Goal: Navigation & Orientation: Find specific page/section

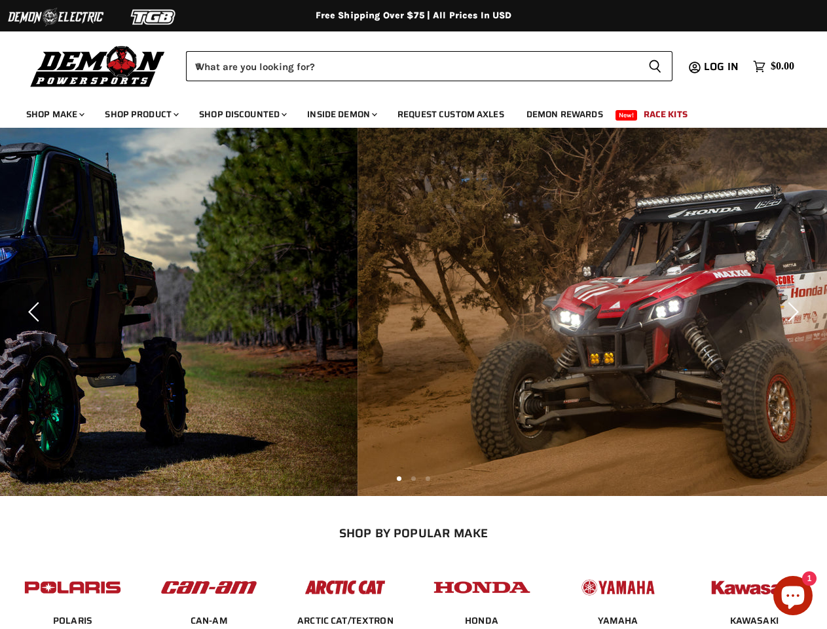
click at [56, 17] on img at bounding box center [56, 17] width 98 height 25
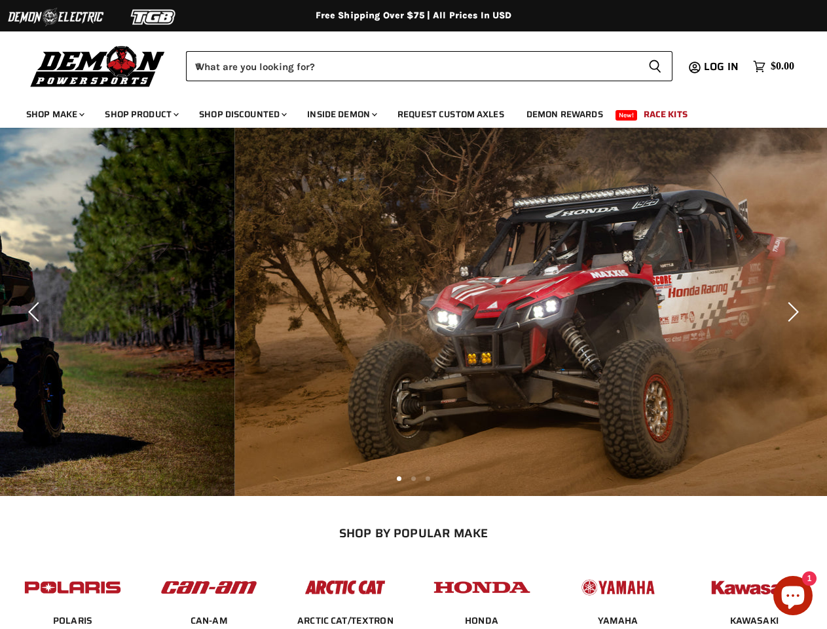
click at [154, 17] on img at bounding box center [154, 17] width 98 height 25
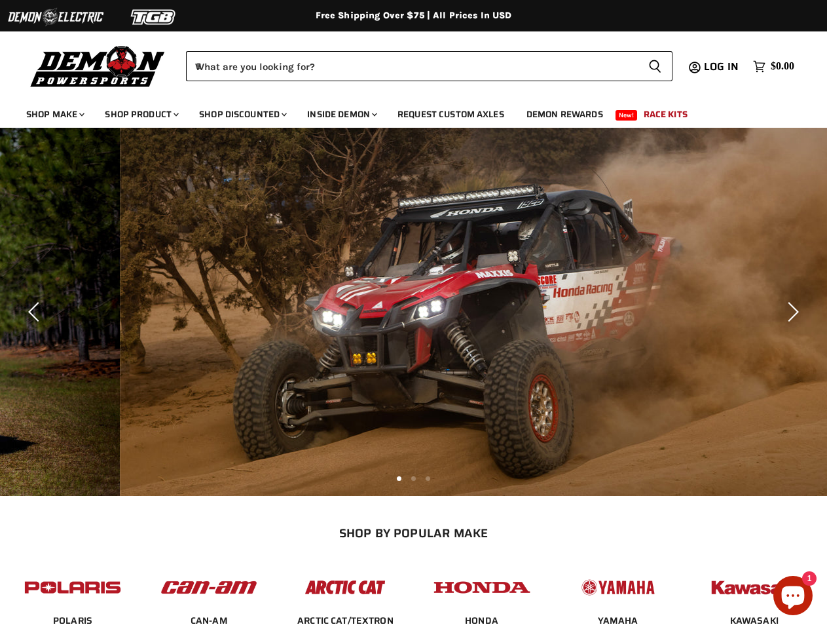
click at [0, 44] on div "Menu icon Translation missing: en.general.icons.icon_search_close icon Menu Dem…" at bounding box center [413, 62] width 827 height 66
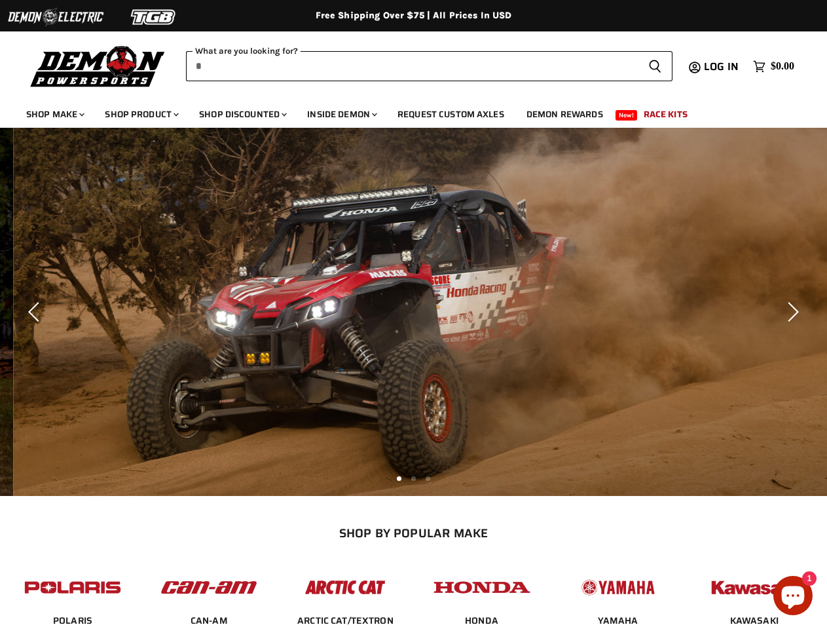
click at [412, 66] on input "When autocomplete results are available use up and down arrows to review and en…" at bounding box center [412, 66] width 452 height 30
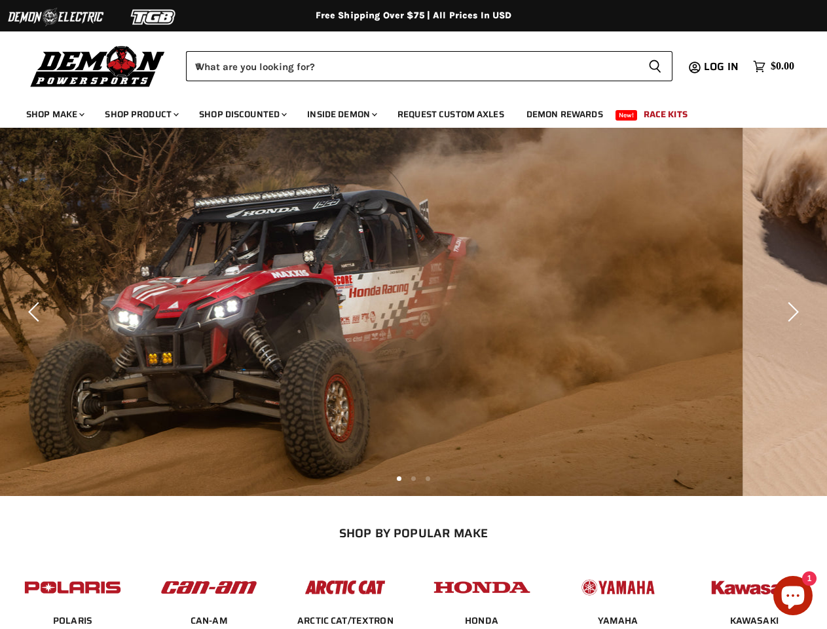
click at [655, 66] on icon "Search icon" at bounding box center [655, 66] width 13 height 15
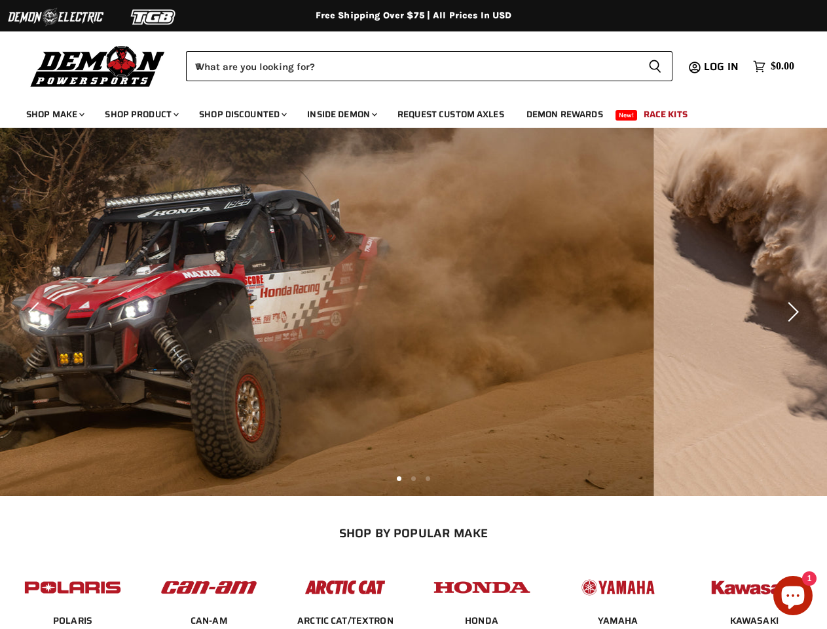
click at [413, 312] on img "Slide 3 of 3" at bounding box center [240, 312] width 827 height 368
